Goal: Transaction & Acquisition: Purchase product/service

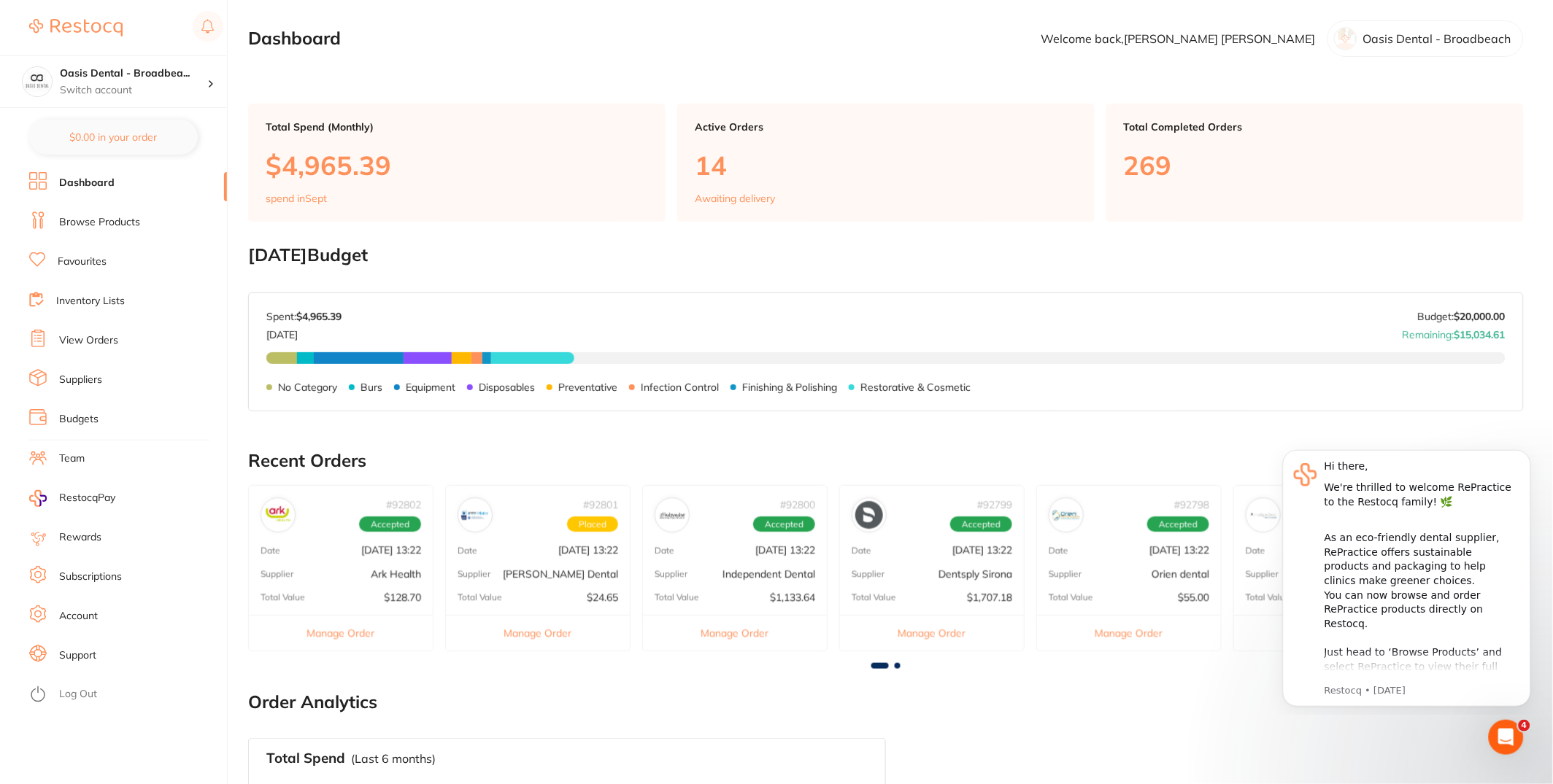
click at [121, 337] on li "View Orders" at bounding box center [127, 340] width 198 height 22
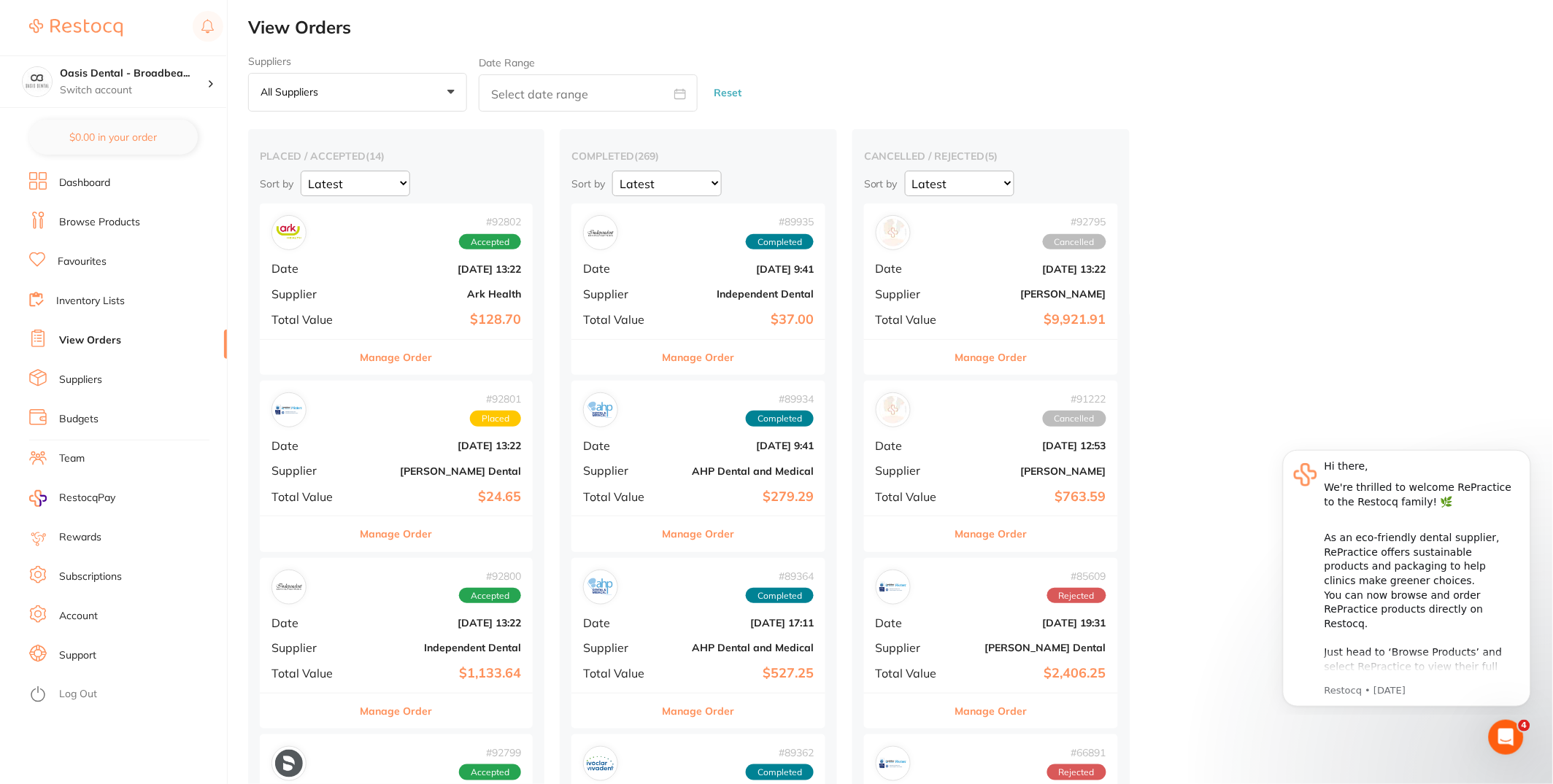
click at [1005, 354] on button "Manage Order" at bounding box center [991, 358] width 72 height 35
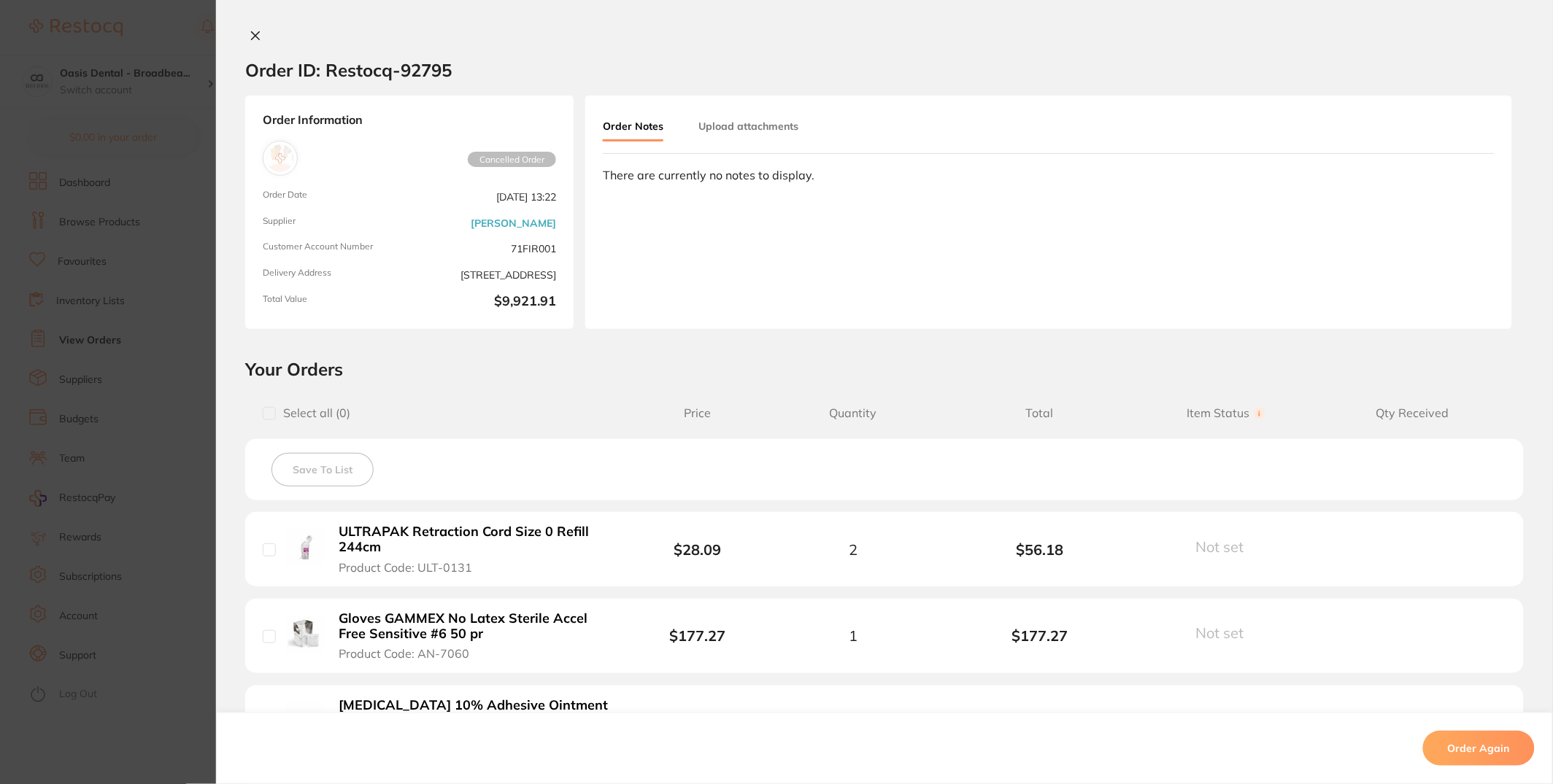
click at [1480, 753] on button "Order Again" at bounding box center [1478, 748] width 111 height 35
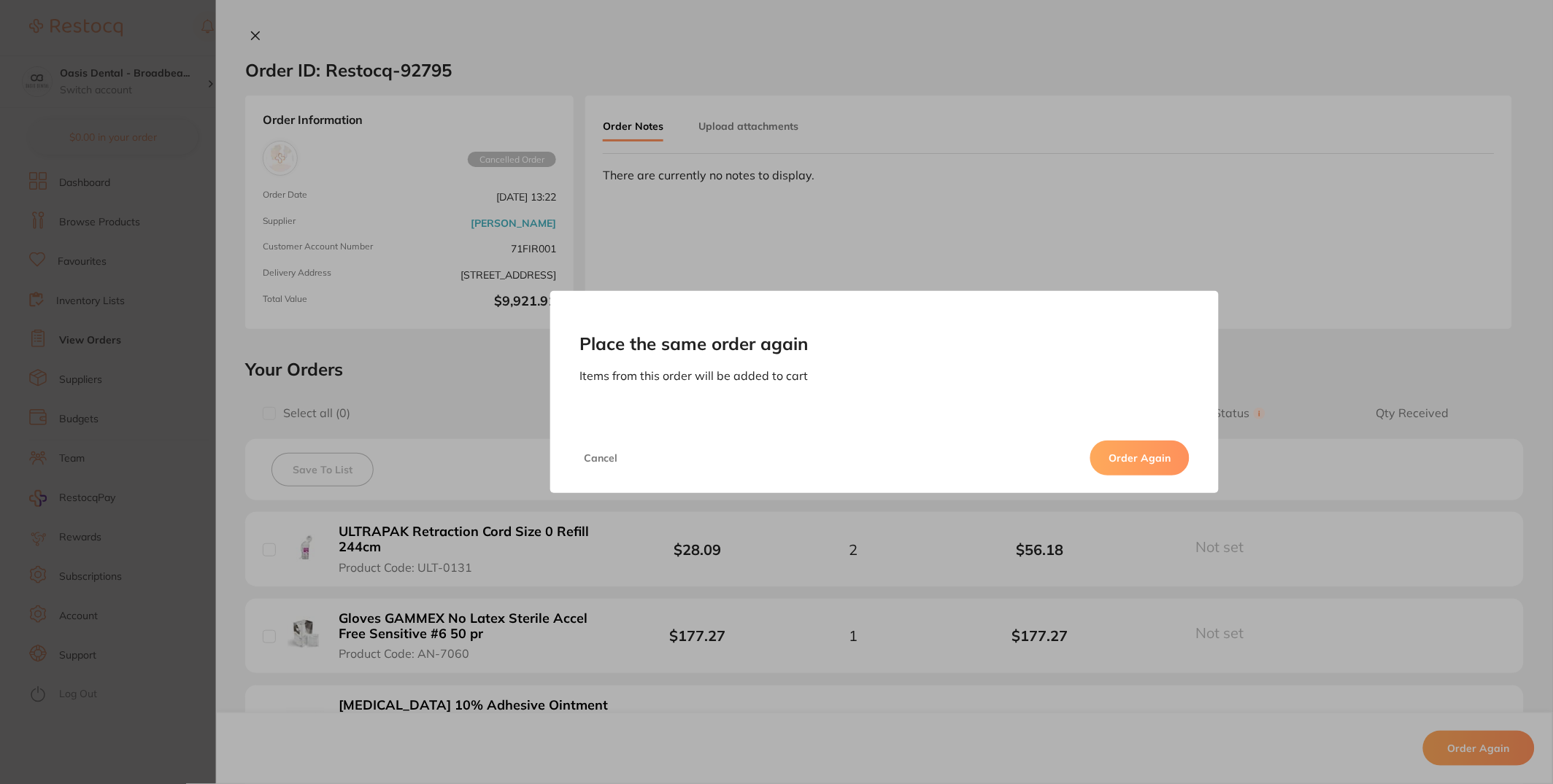
click at [1168, 455] on button "Order Again" at bounding box center [1140, 458] width 99 height 35
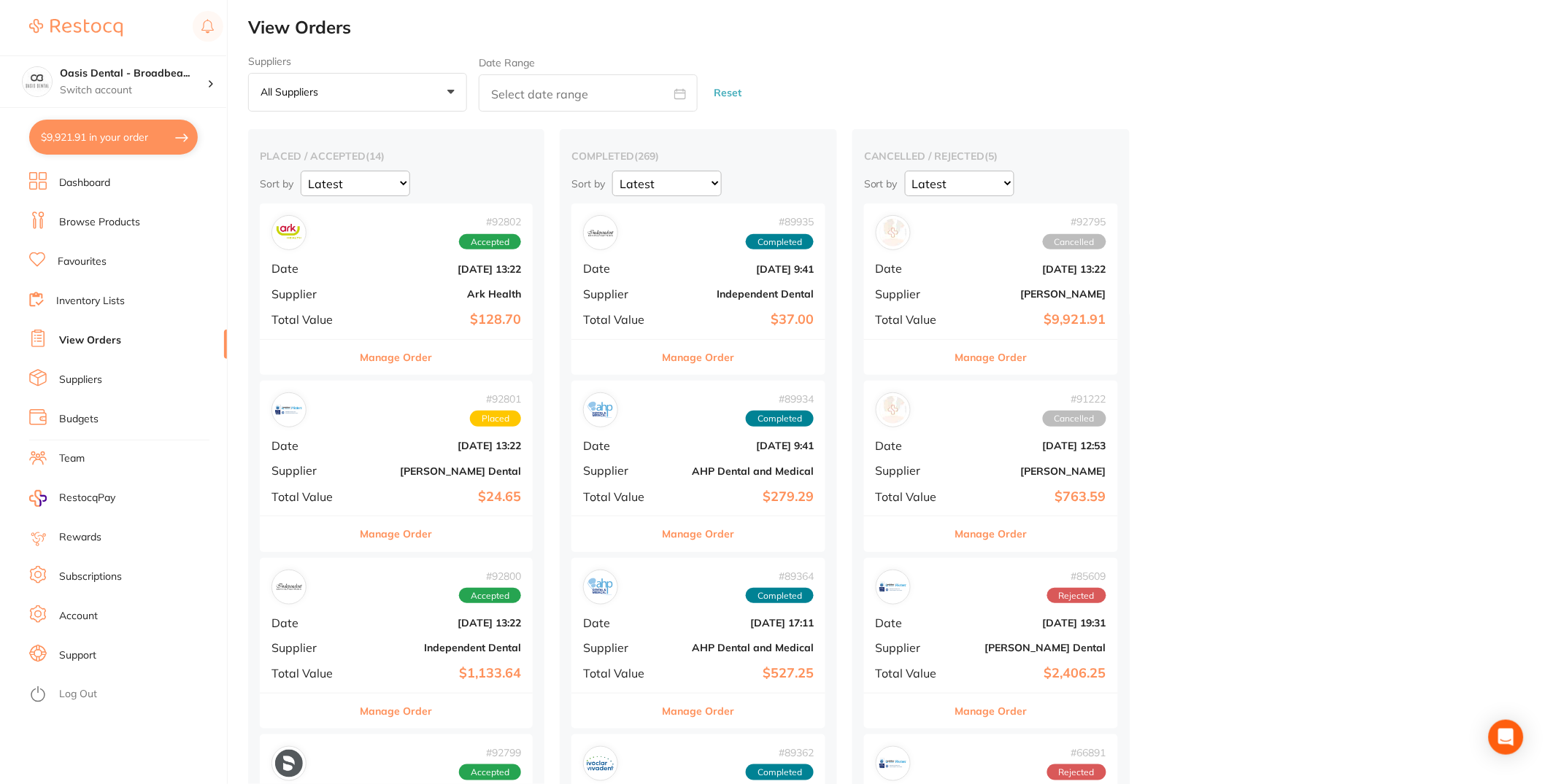
click at [92, 137] on button "$9,921.91 in your order" at bounding box center [113, 137] width 169 height 35
checkbox input "true"
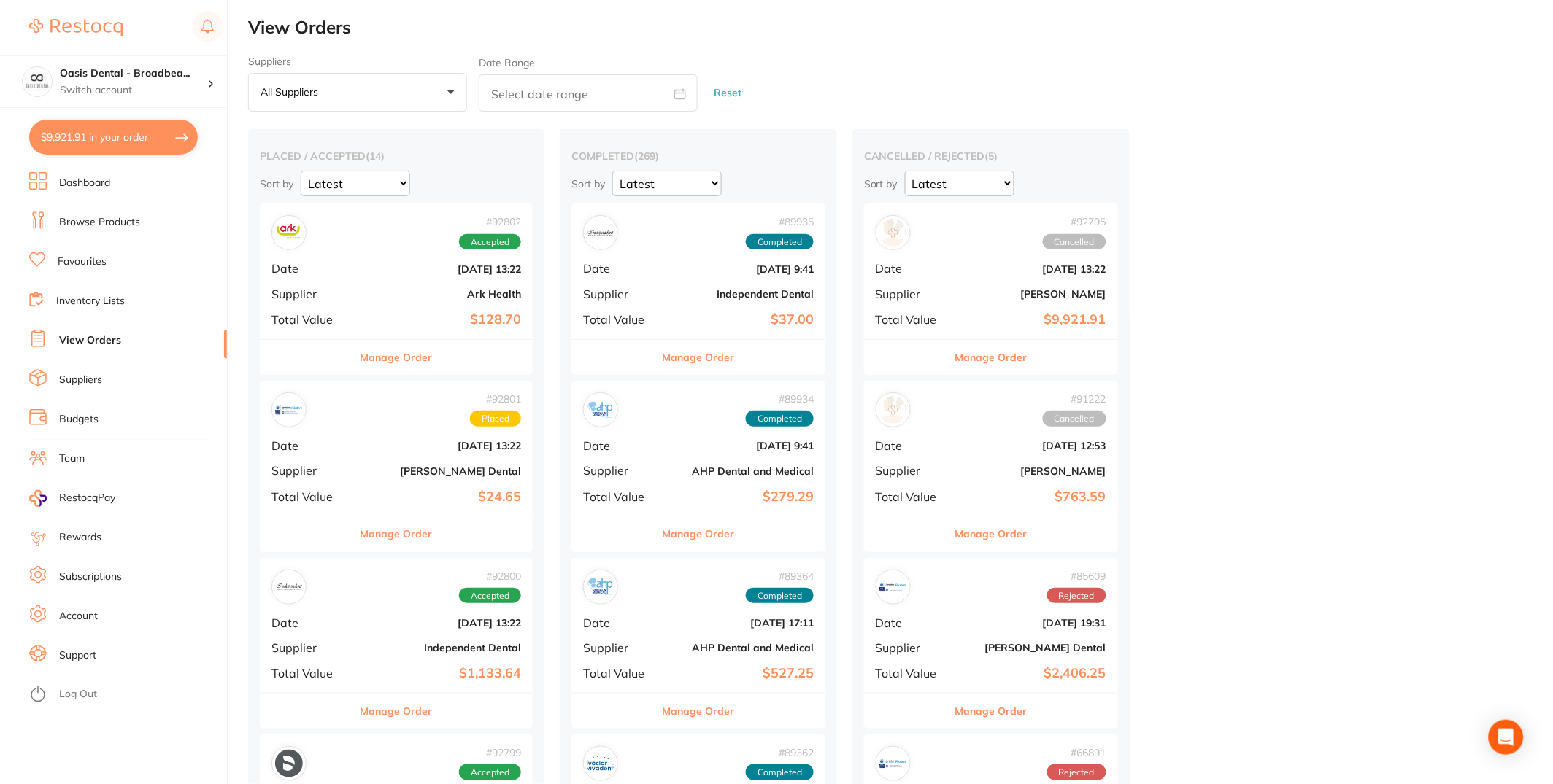
checkbox input "true"
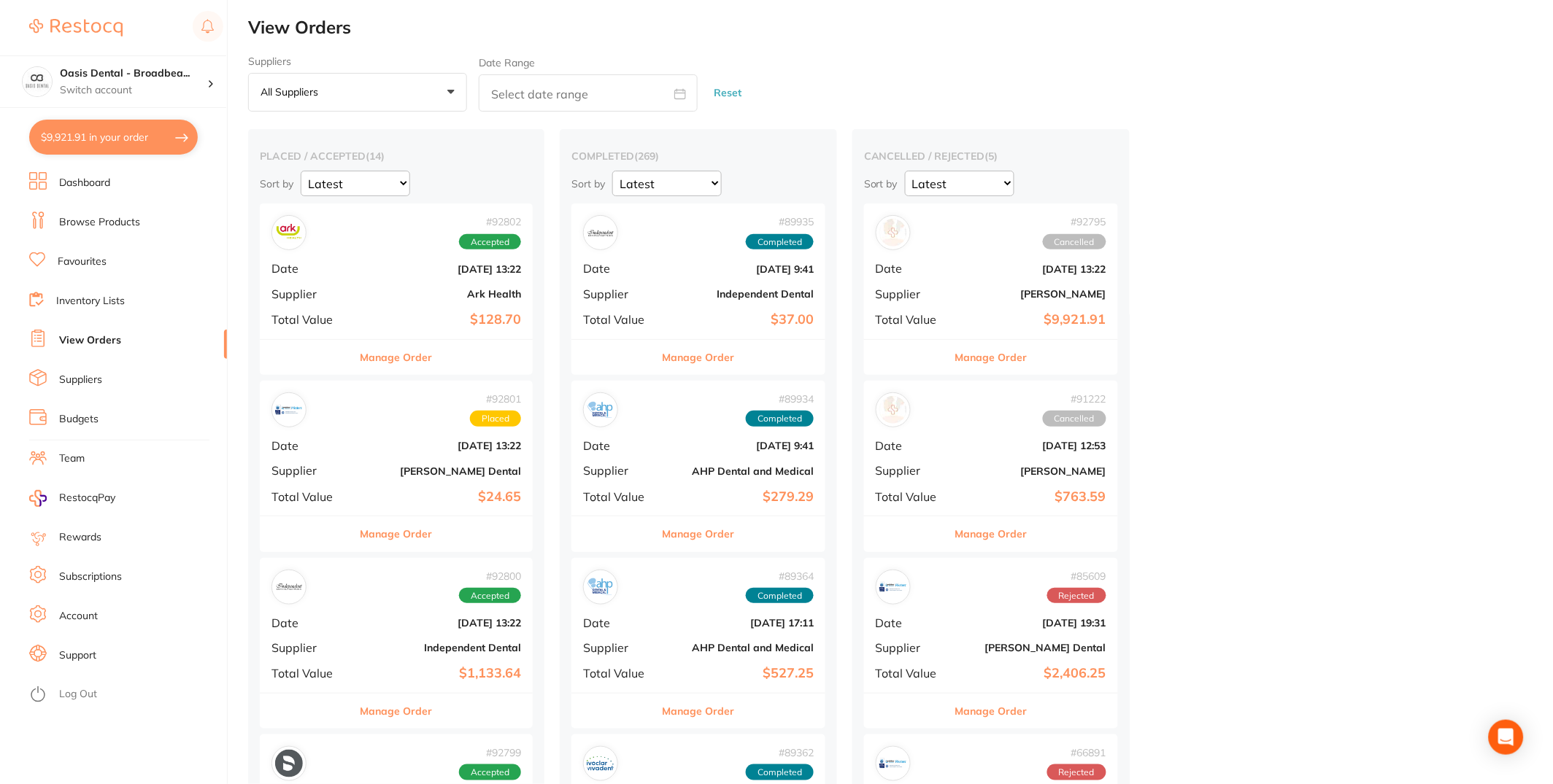
checkbox input "true"
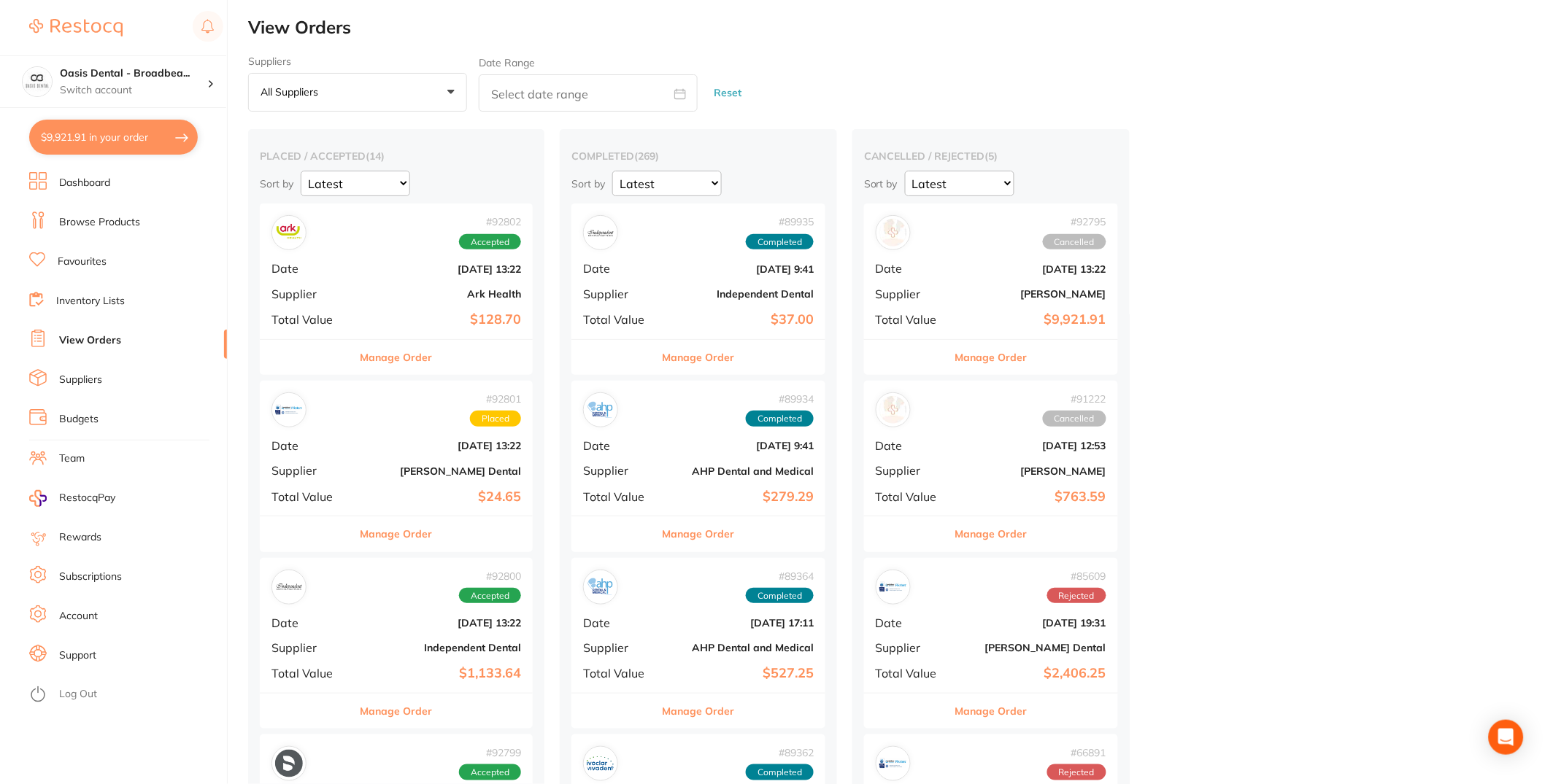
checkbox input "true"
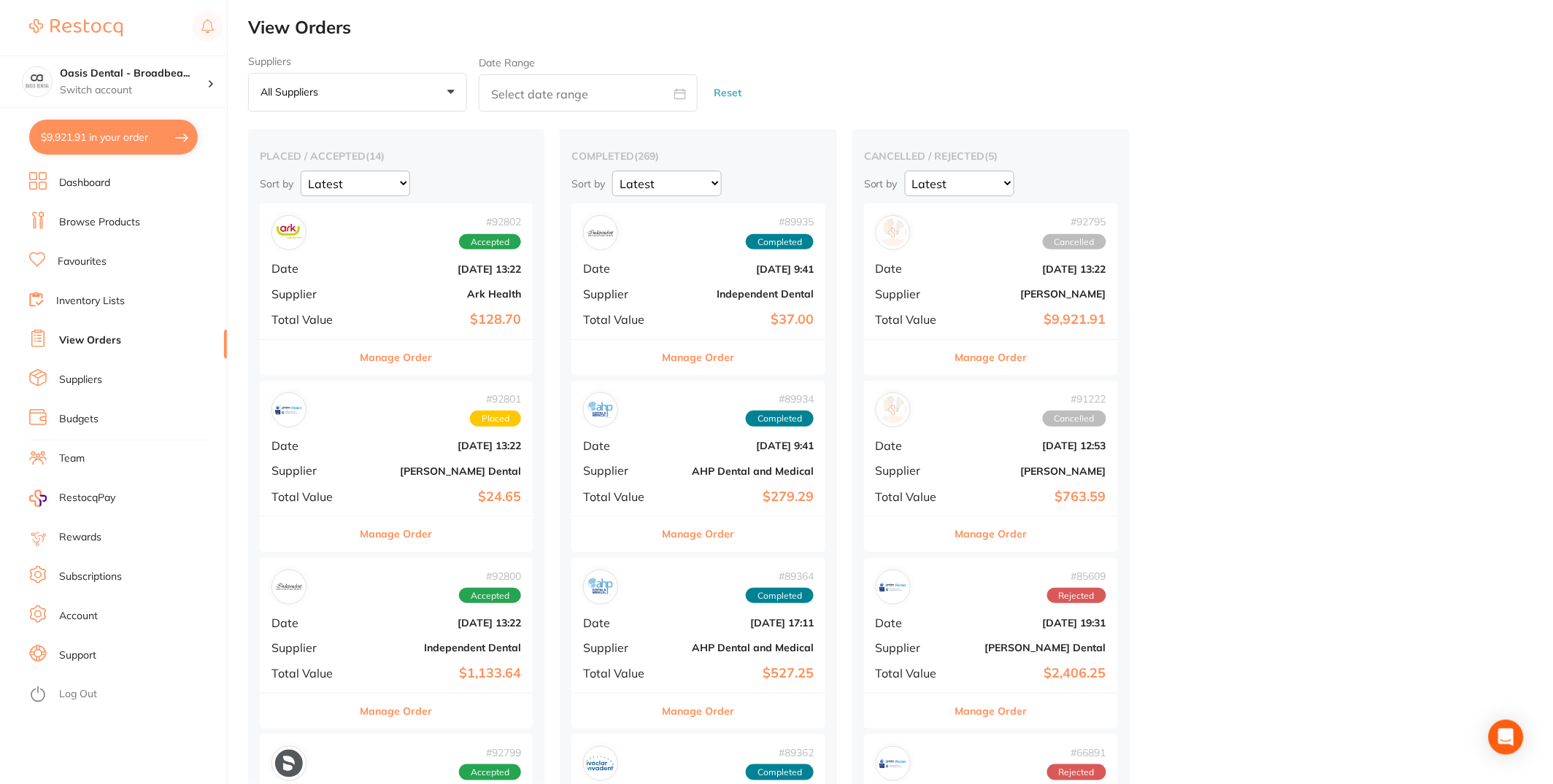
checkbox input "true"
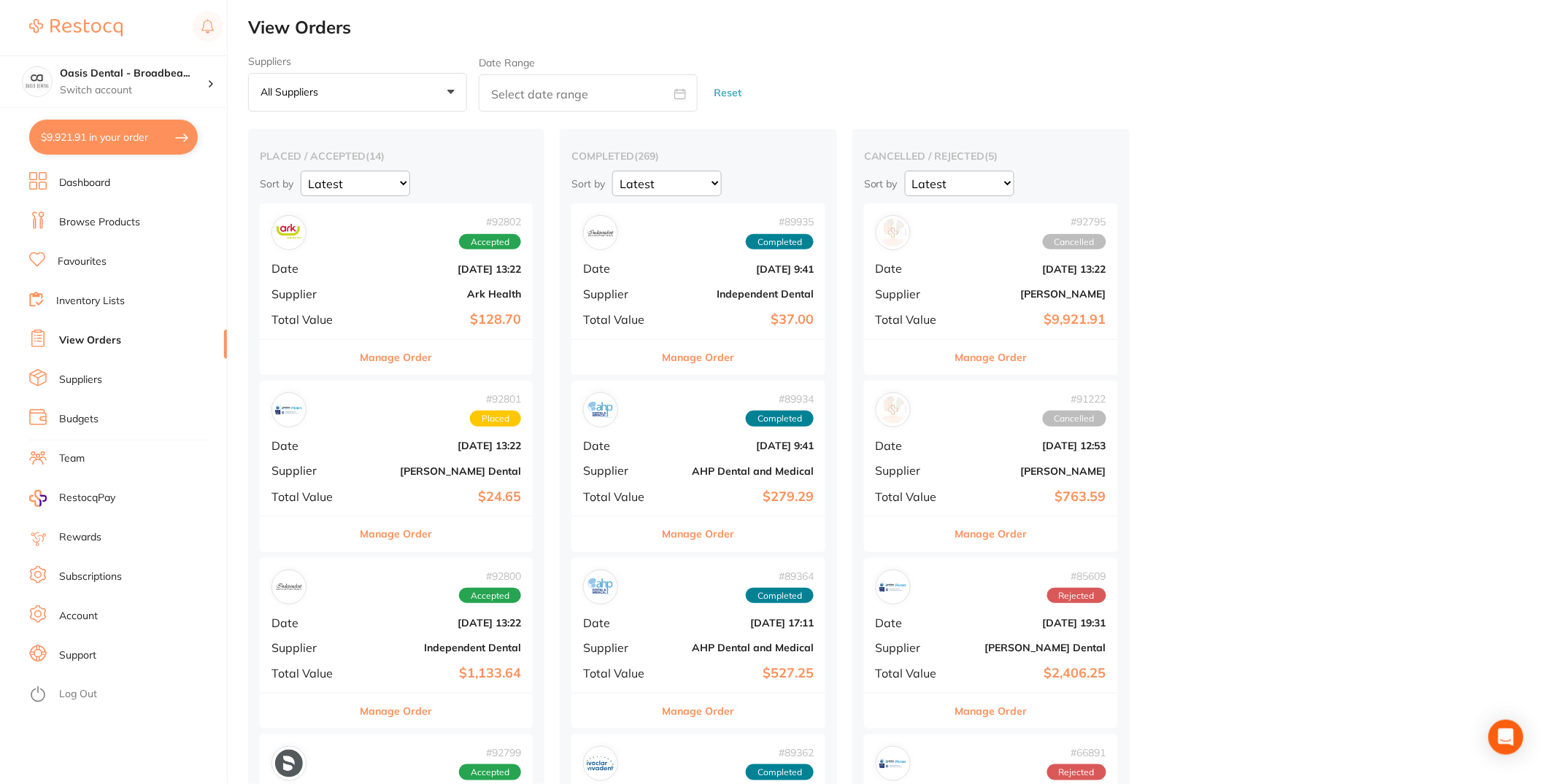
checkbox input "true"
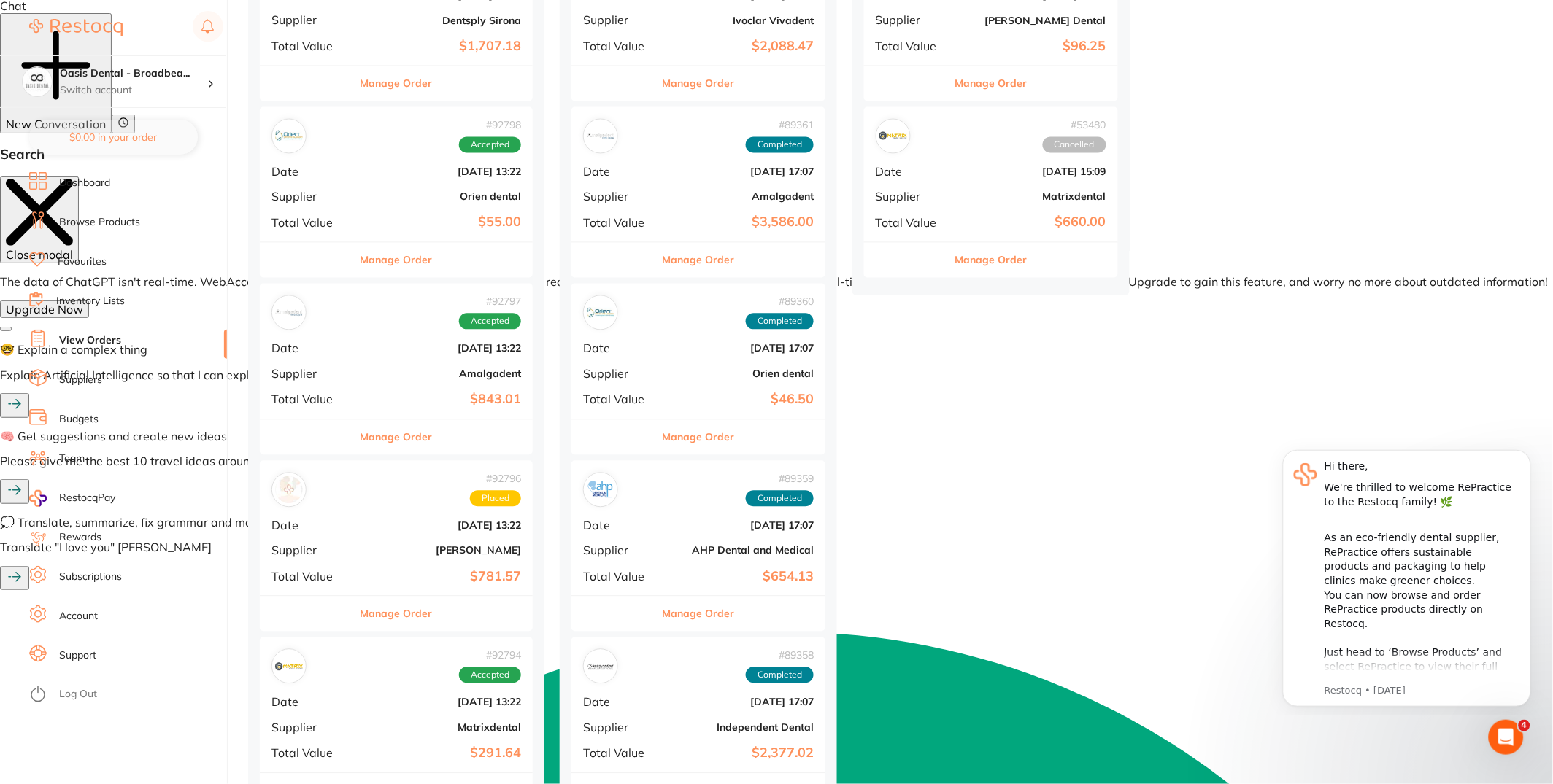
scroll to position [870, 0]
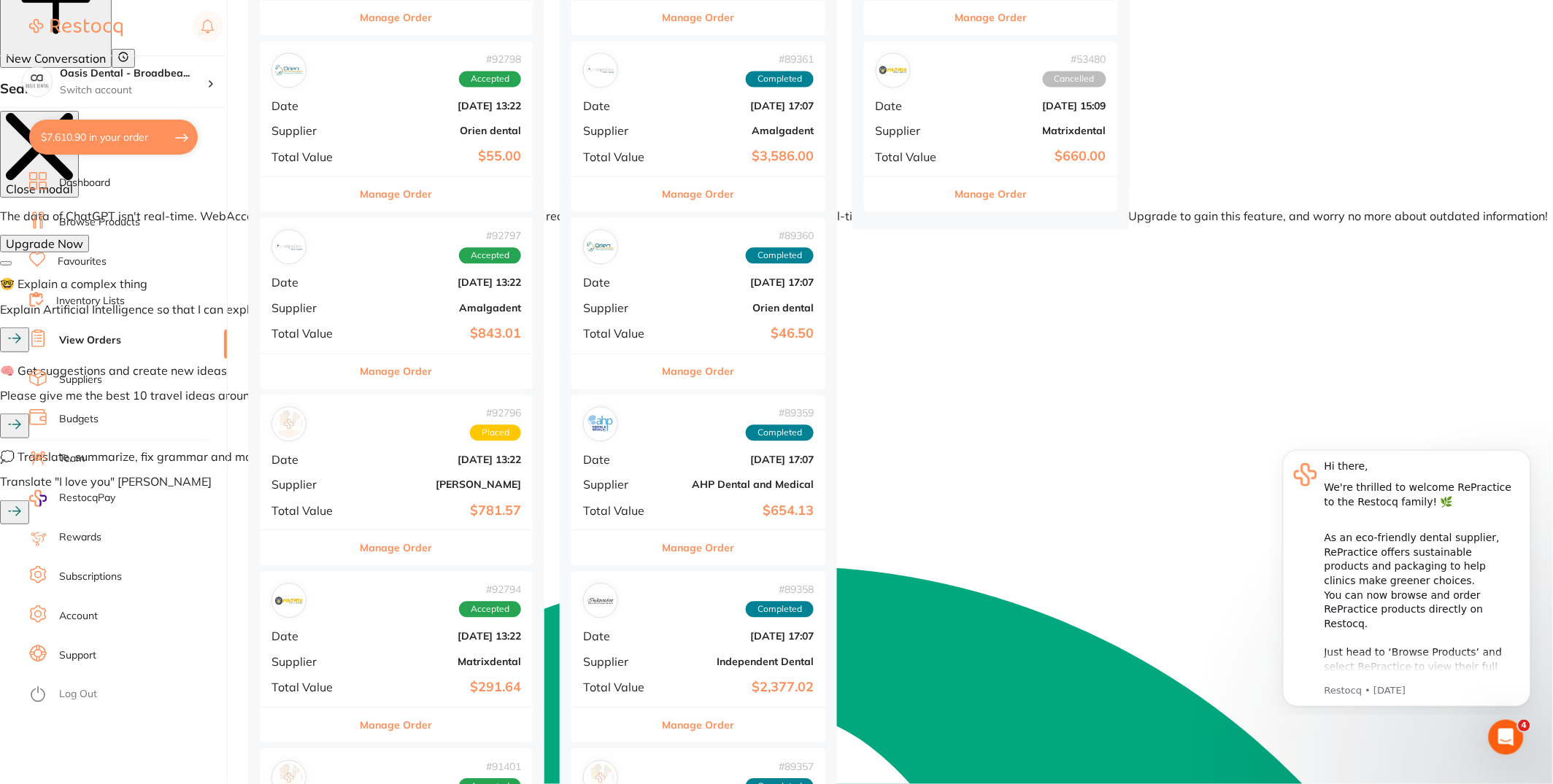
checkbox input "true"
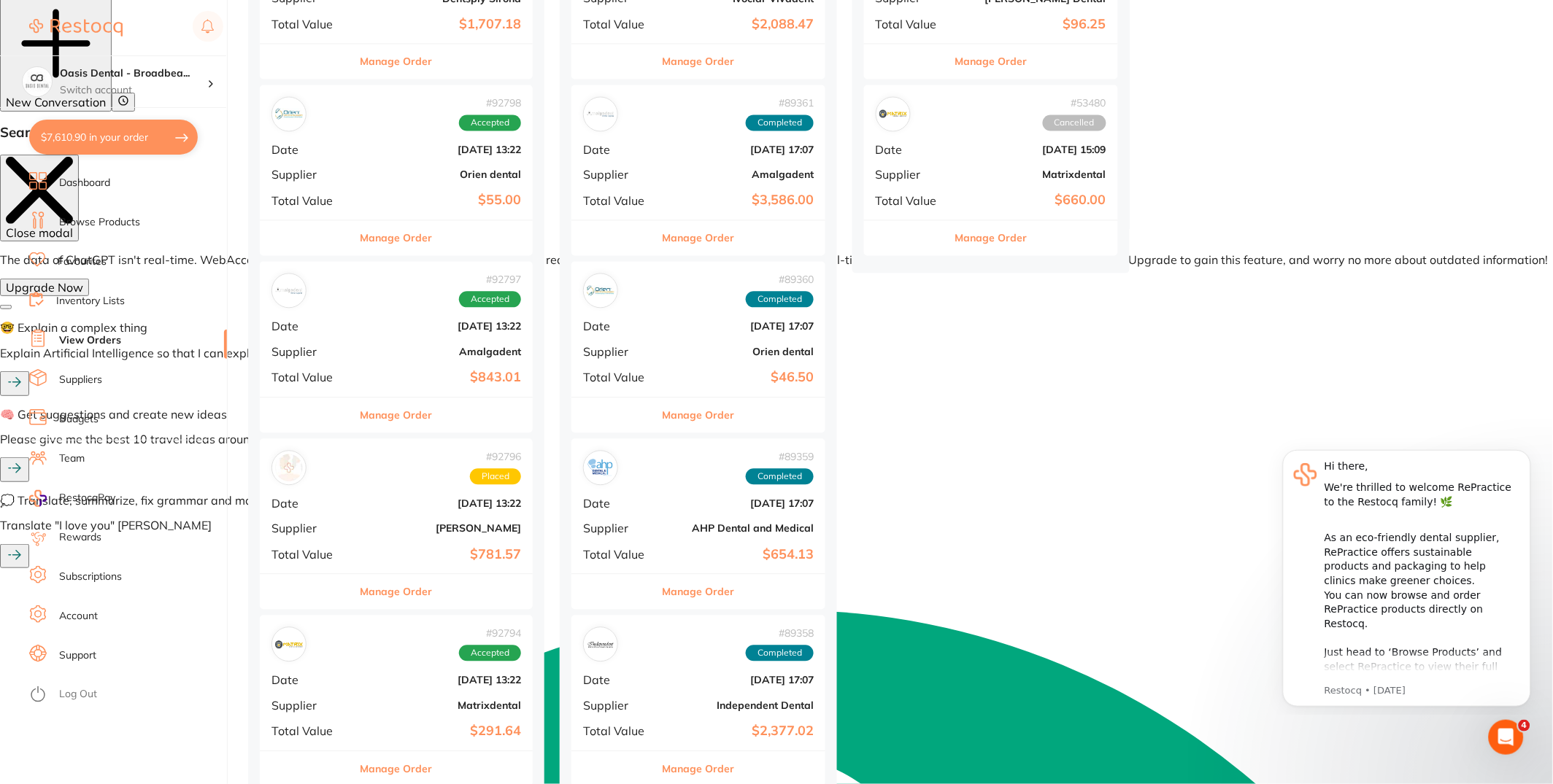
scroll to position [361, 0]
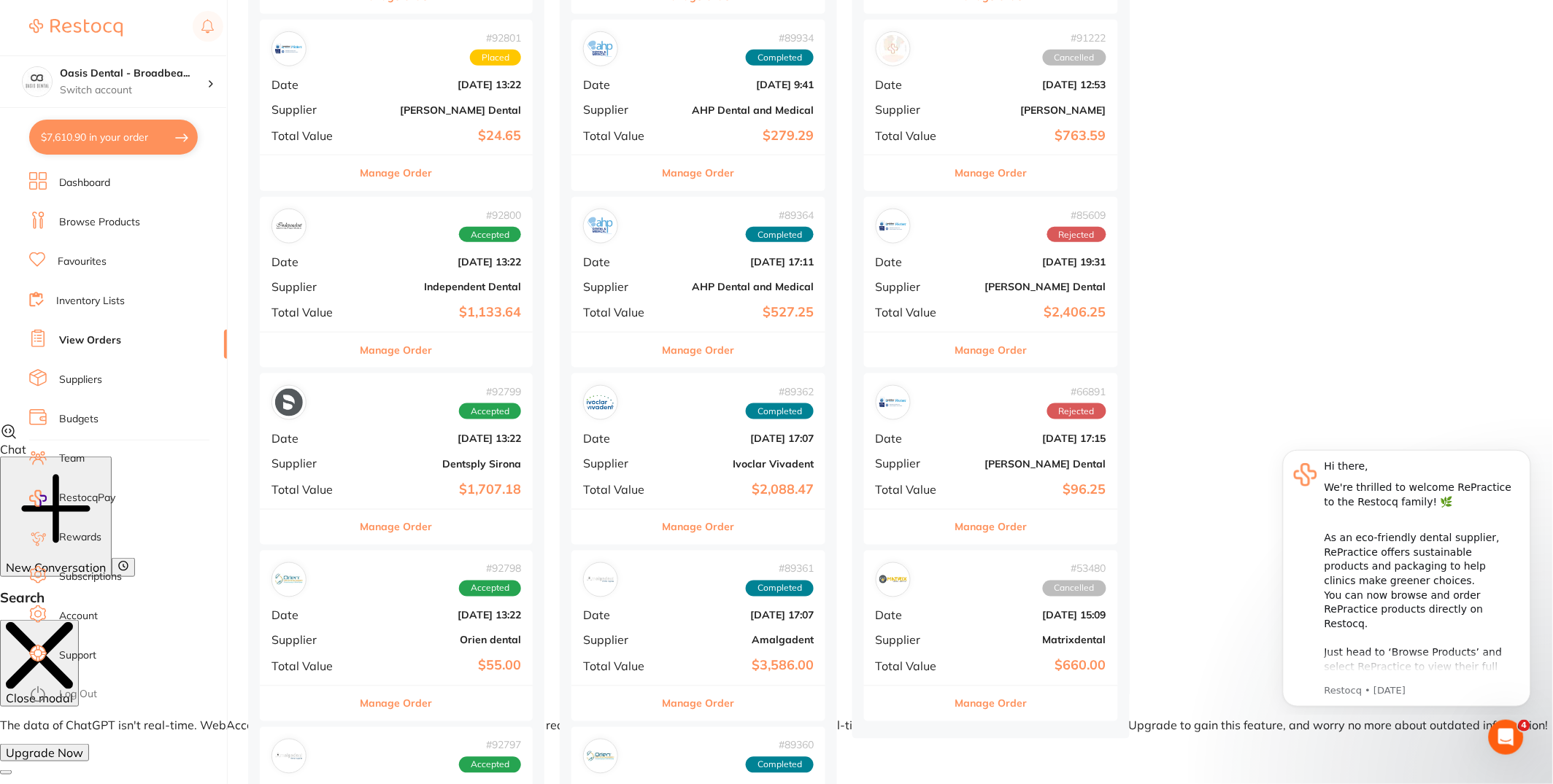
click at [99, 143] on button "$7,610.90 in your order" at bounding box center [113, 137] width 169 height 35
checkbox input "true"
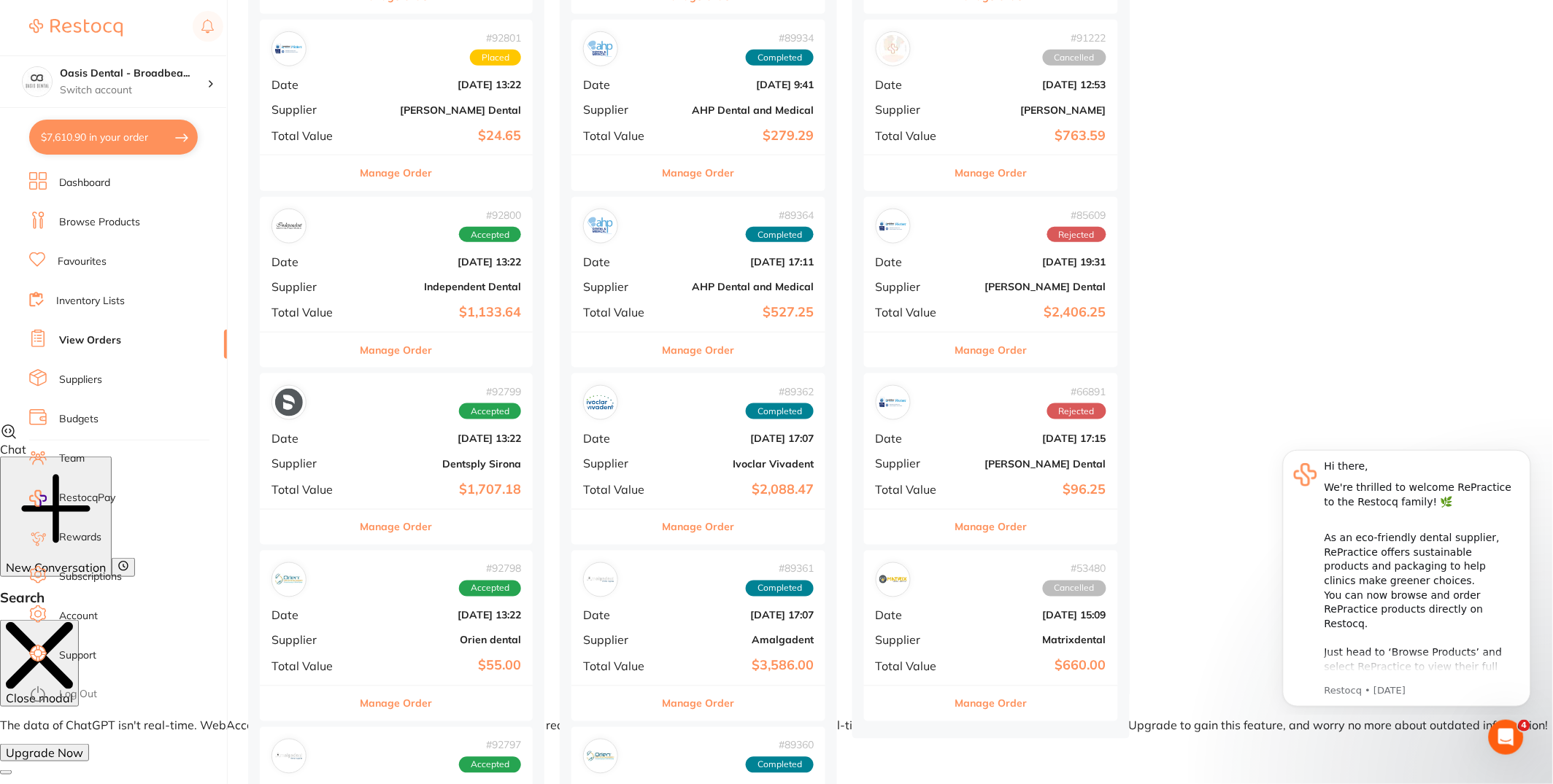
checkbox input "true"
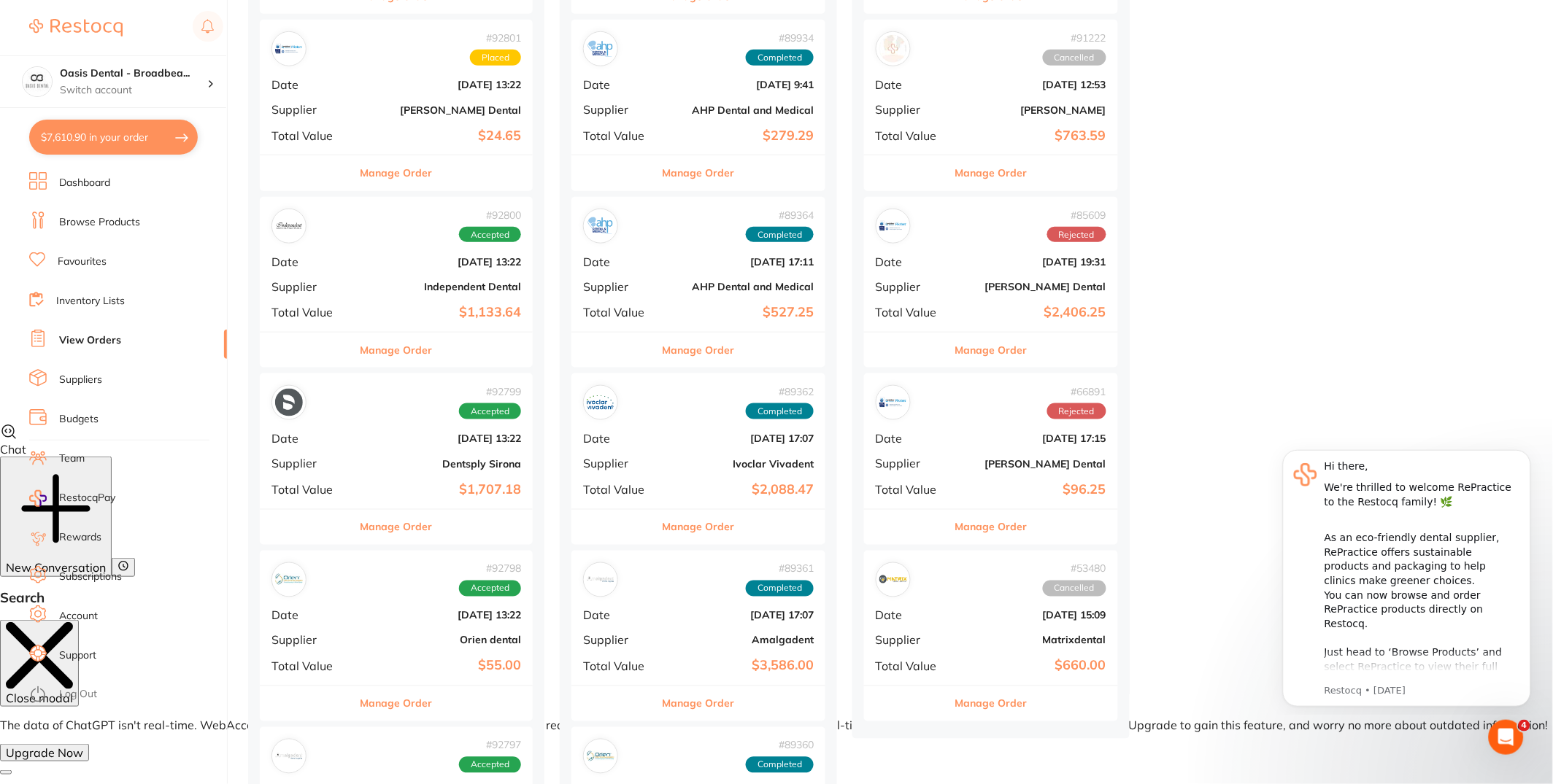
checkbox input "true"
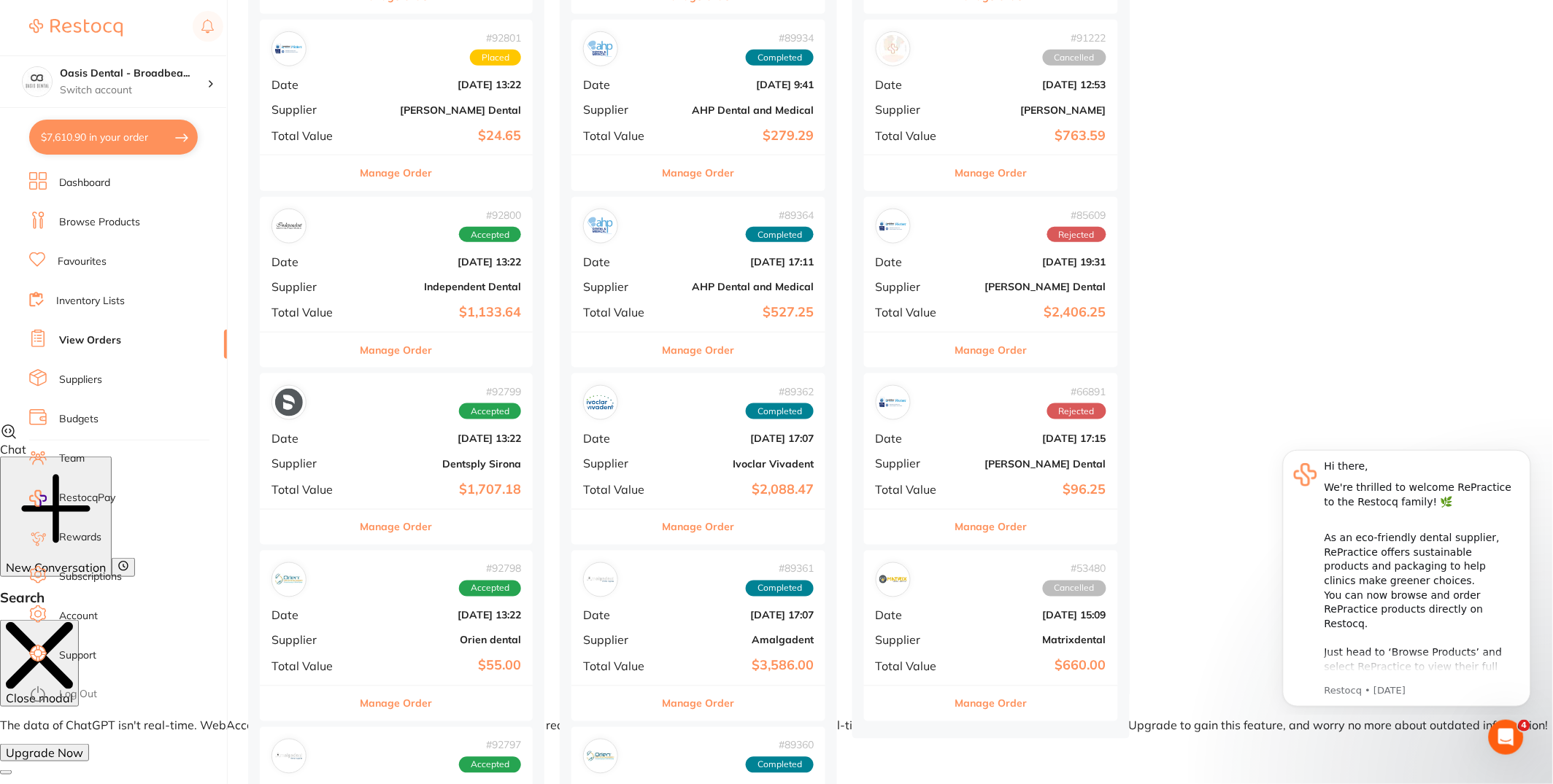
checkbox input "true"
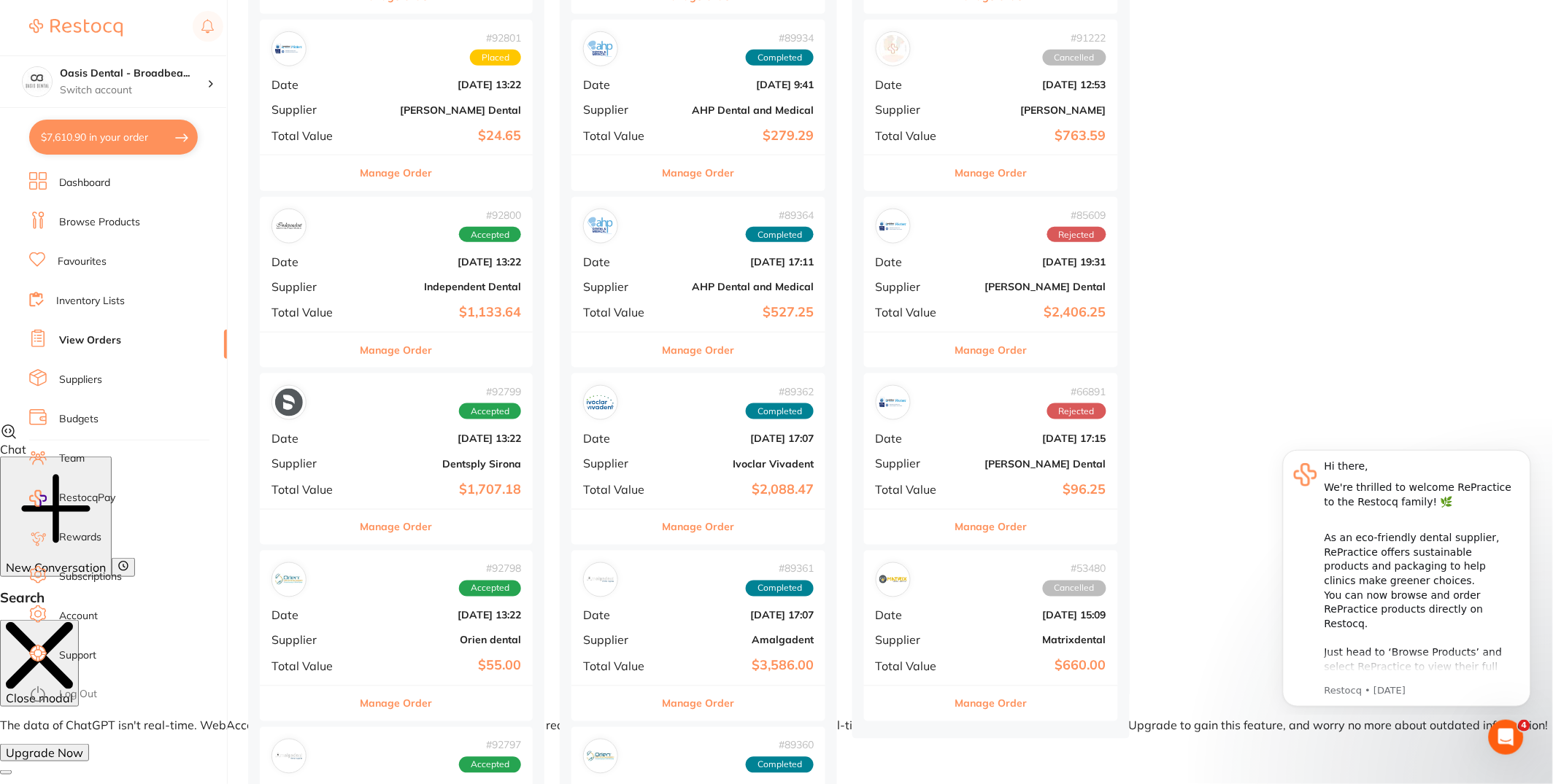
checkbox input "true"
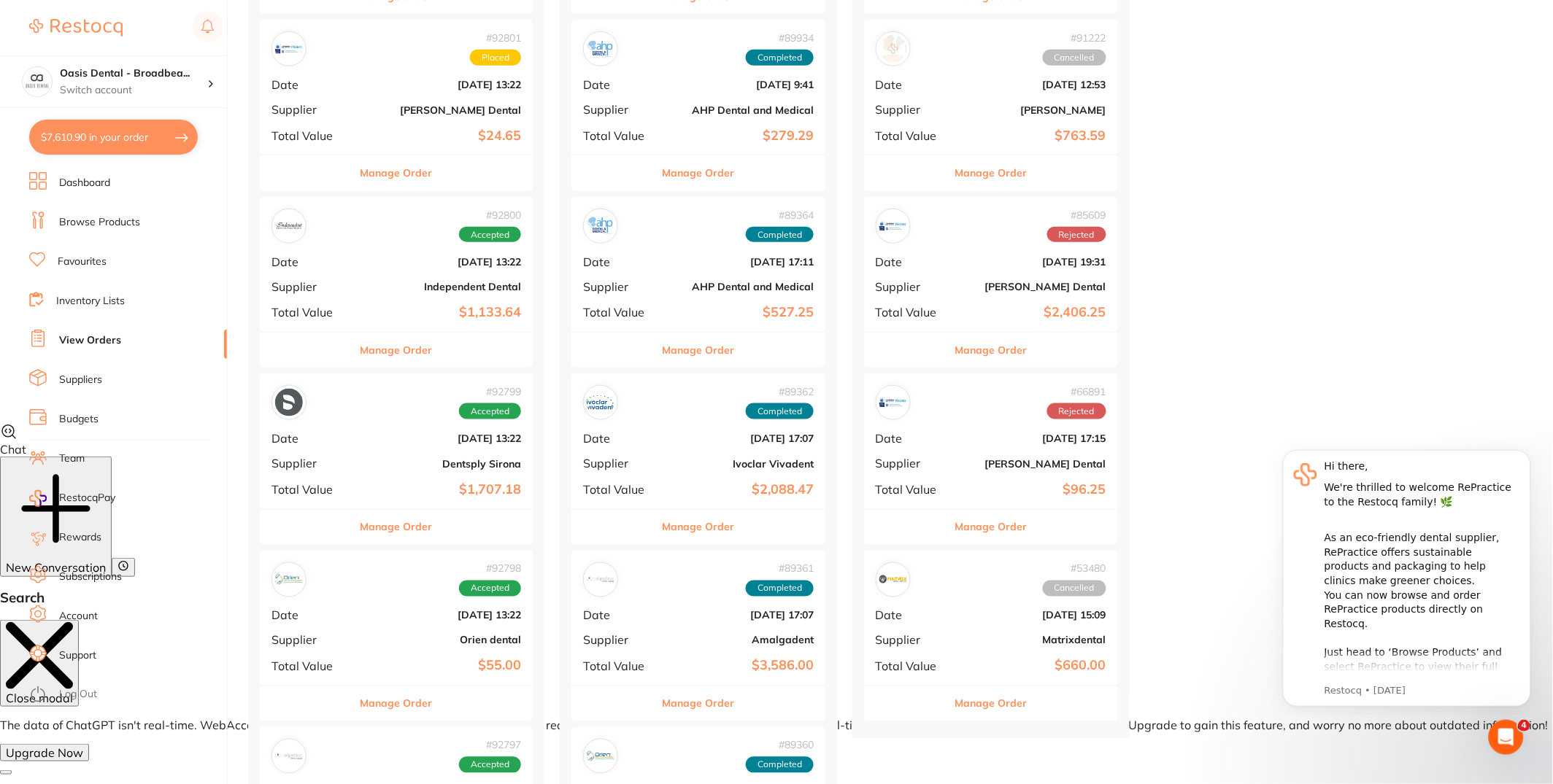
checkbox input "true"
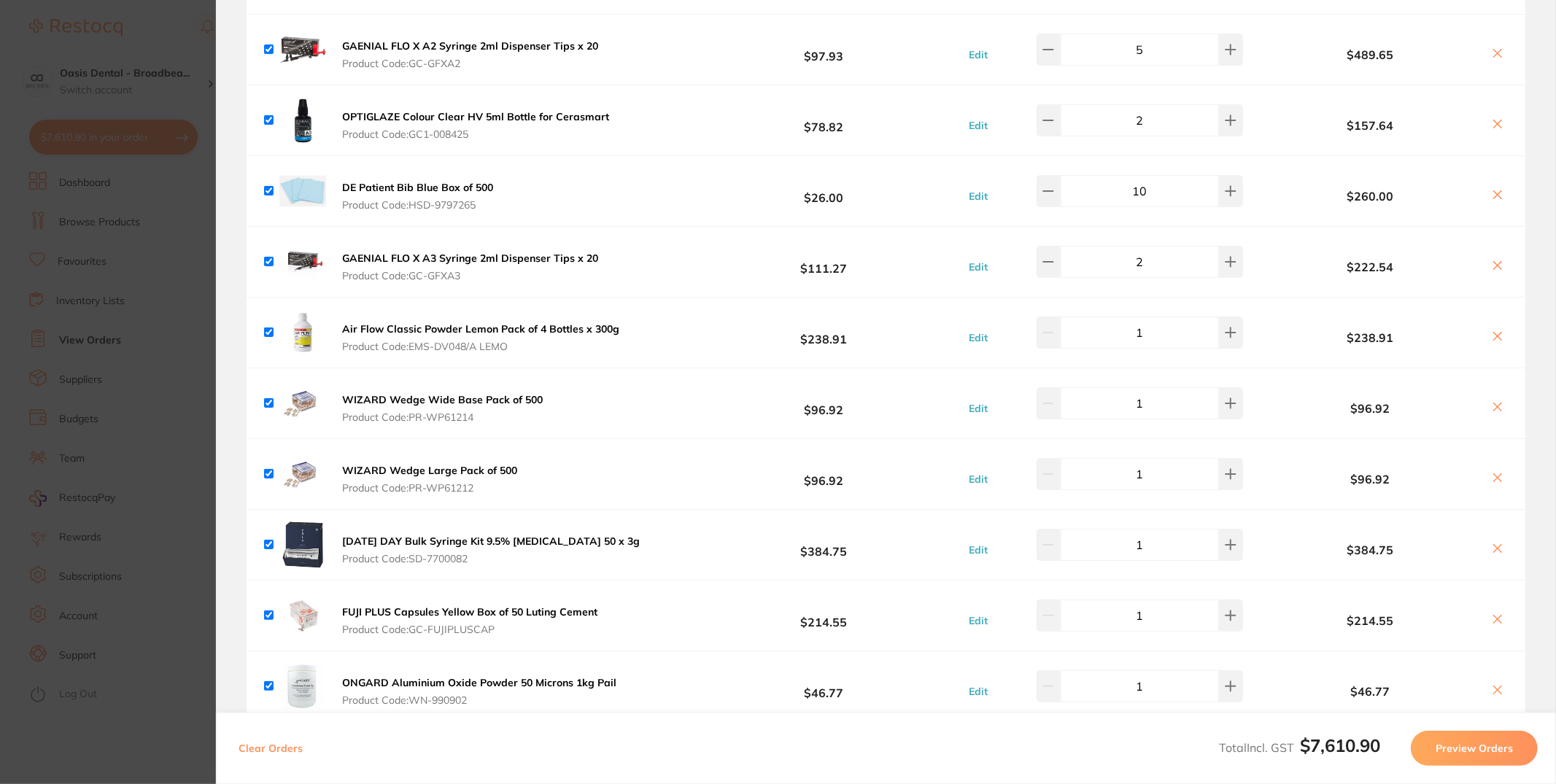
scroll to position [0, 0]
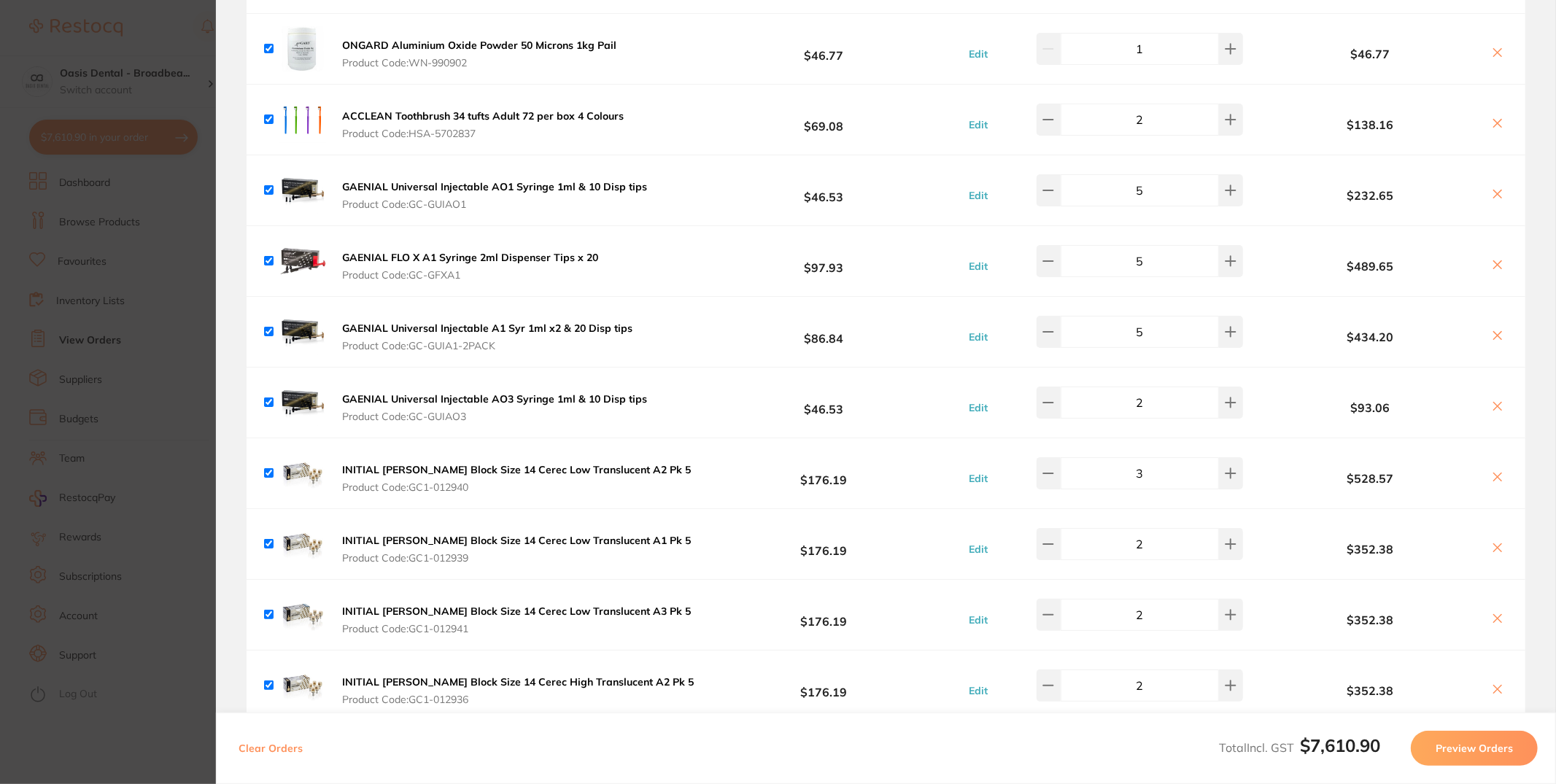
click at [1508, 750] on button "Preview Orders" at bounding box center [1474, 748] width 127 height 35
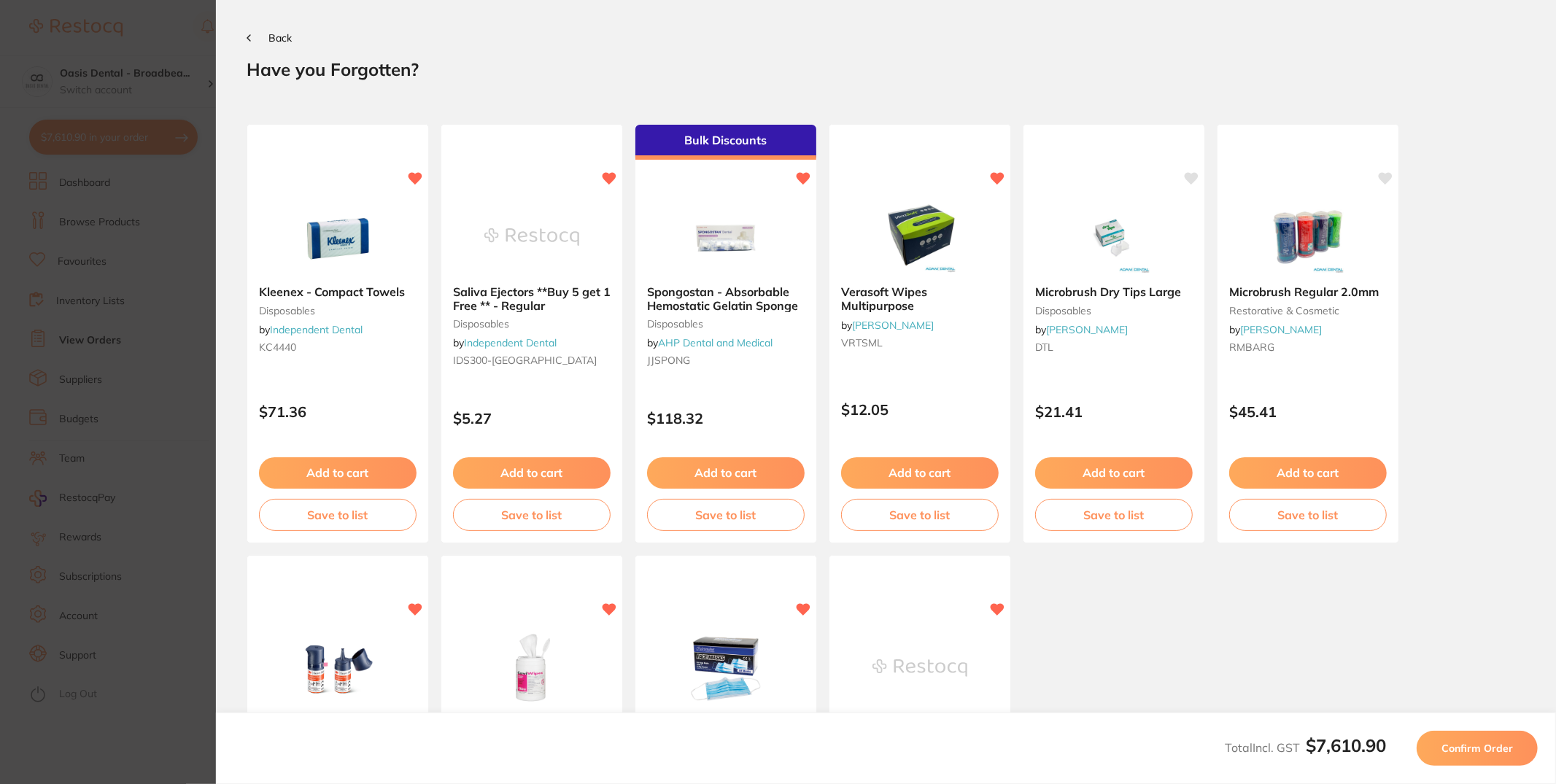
click at [1480, 758] on button "Confirm Order" at bounding box center [1477, 748] width 121 height 35
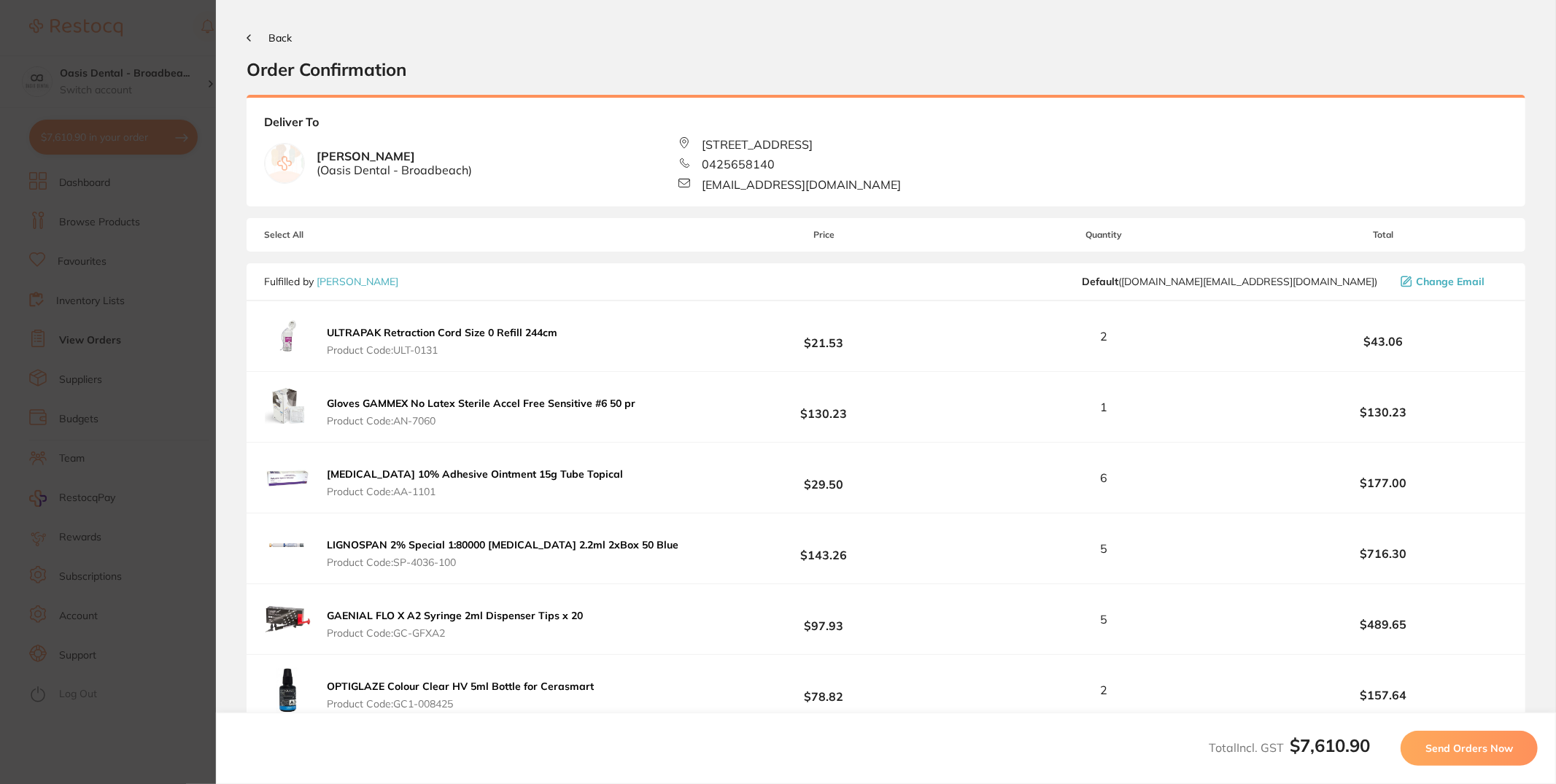
click at [1437, 747] on span "Send Orders Now" at bounding box center [1469, 748] width 88 height 13
